Goal: Find specific page/section

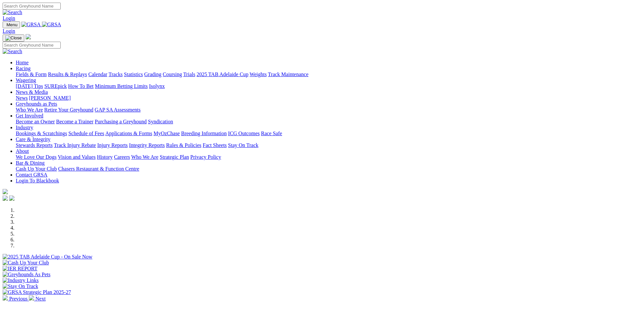
scroll to position [131, 0]
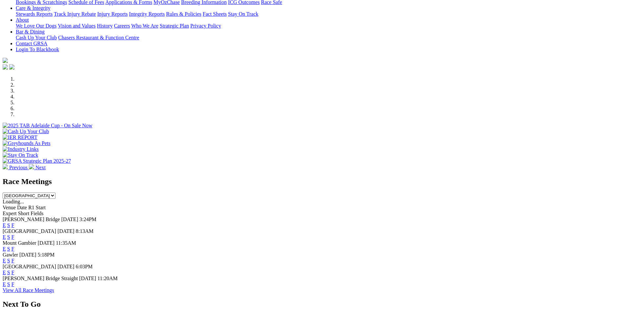
click at [14, 222] on link "F" at bounding box center [12, 225] width 3 height 6
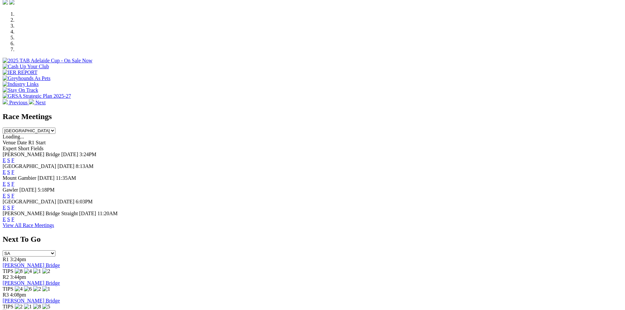
scroll to position [197, 0]
click at [14, 192] on link "F" at bounding box center [12, 195] width 3 height 6
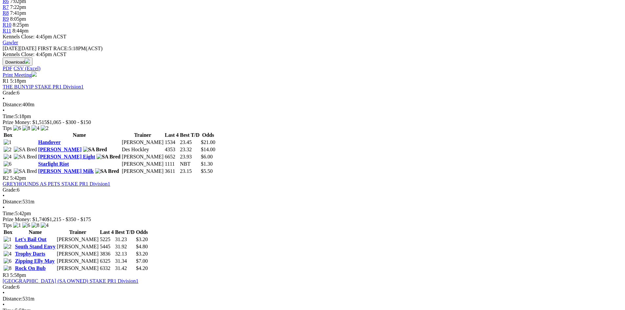
scroll to position [263, 0]
